Goal: Task Accomplishment & Management: Use online tool/utility

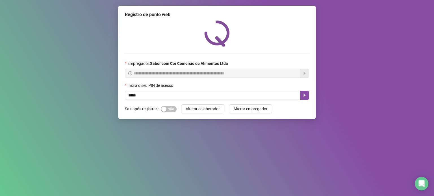
type input "*****"
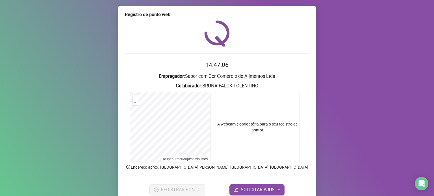
scroll to position [24, 0]
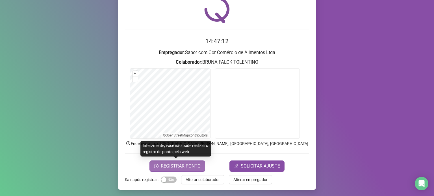
click at [197, 165] on span "REGISTRAR PONTO" at bounding box center [181, 166] width 40 height 7
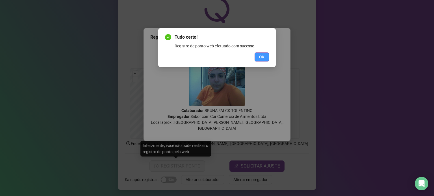
click at [262, 58] on span "OK" at bounding box center [261, 57] width 5 height 6
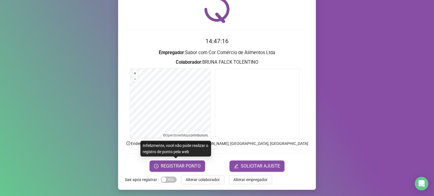
click at [204, 182] on span "Alterar colaborador" at bounding box center [203, 180] width 34 height 6
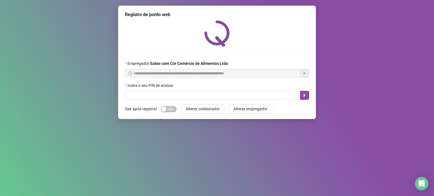
scroll to position [0, 0]
click at [155, 96] on input "text" at bounding box center [212, 95] width 175 height 9
type input "*****"
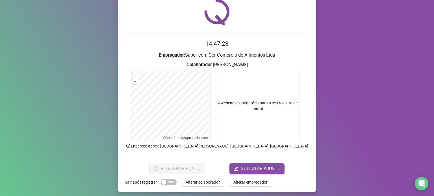
scroll to position [24, 0]
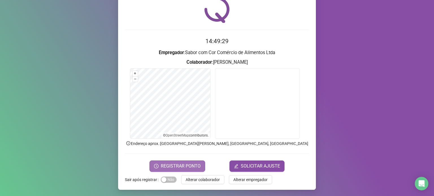
click at [171, 163] on span "REGISTRAR PONTO" at bounding box center [181, 166] width 40 height 7
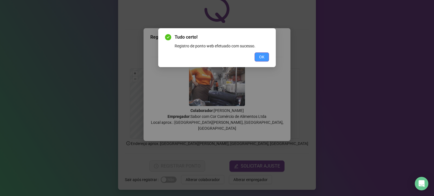
click at [263, 57] on span "OK" at bounding box center [261, 57] width 5 height 6
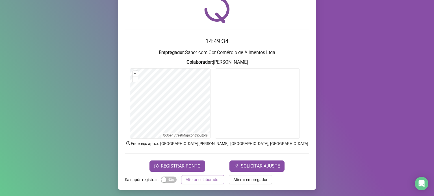
click at [212, 178] on span "Alterar colaborador" at bounding box center [203, 180] width 34 height 6
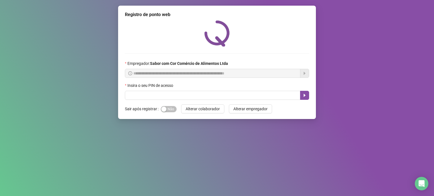
scroll to position [0, 0]
click at [188, 93] on input "text" at bounding box center [212, 95] width 175 height 9
type input "*****"
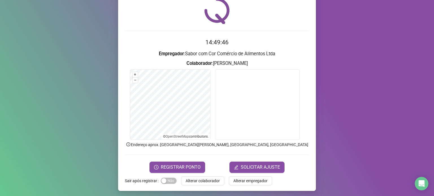
scroll to position [24, 0]
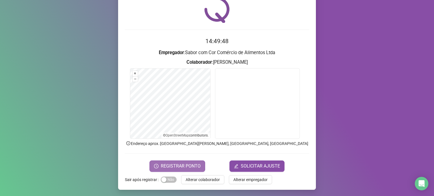
click at [198, 164] on span "REGISTRAR PONTO" at bounding box center [181, 166] width 40 height 7
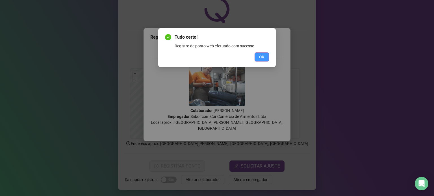
click at [257, 59] on button "OK" at bounding box center [261, 57] width 14 height 9
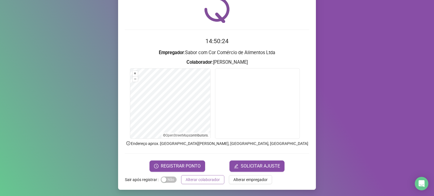
click at [196, 179] on span "Alterar colaborador" at bounding box center [203, 180] width 34 height 6
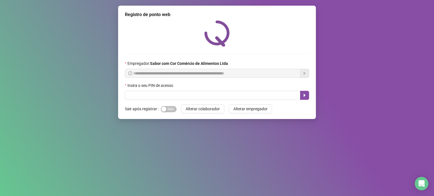
scroll to position [0, 0]
drag, startPoint x: 157, startPoint y: 98, endPoint x: 149, endPoint y: 87, distance: 13.7
click at [157, 98] on input "text" at bounding box center [212, 95] width 175 height 9
click at [140, 95] on input "text" at bounding box center [212, 95] width 175 height 9
click at [167, 176] on div "**********" at bounding box center [217, 98] width 434 height 196
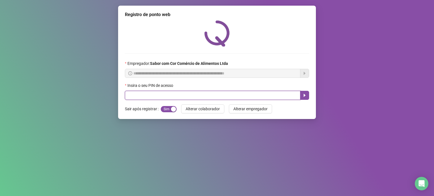
click at [236, 98] on input "text" at bounding box center [212, 95] width 175 height 9
type input "*****"
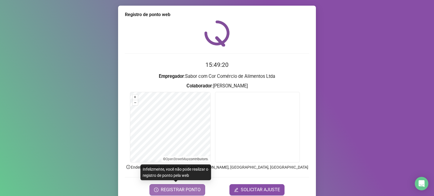
click at [174, 189] on span "REGISTRAR PONTO" at bounding box center [181, 190] width 40 height 7
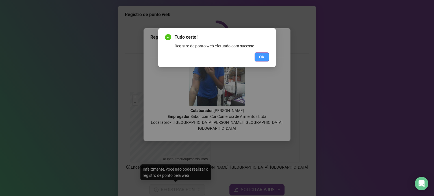
click at [260, 55] on span "OK" at bounding box center [261, 57] width 5 height 6
